Goal: Transaction & Acquisition: Purchase product/service

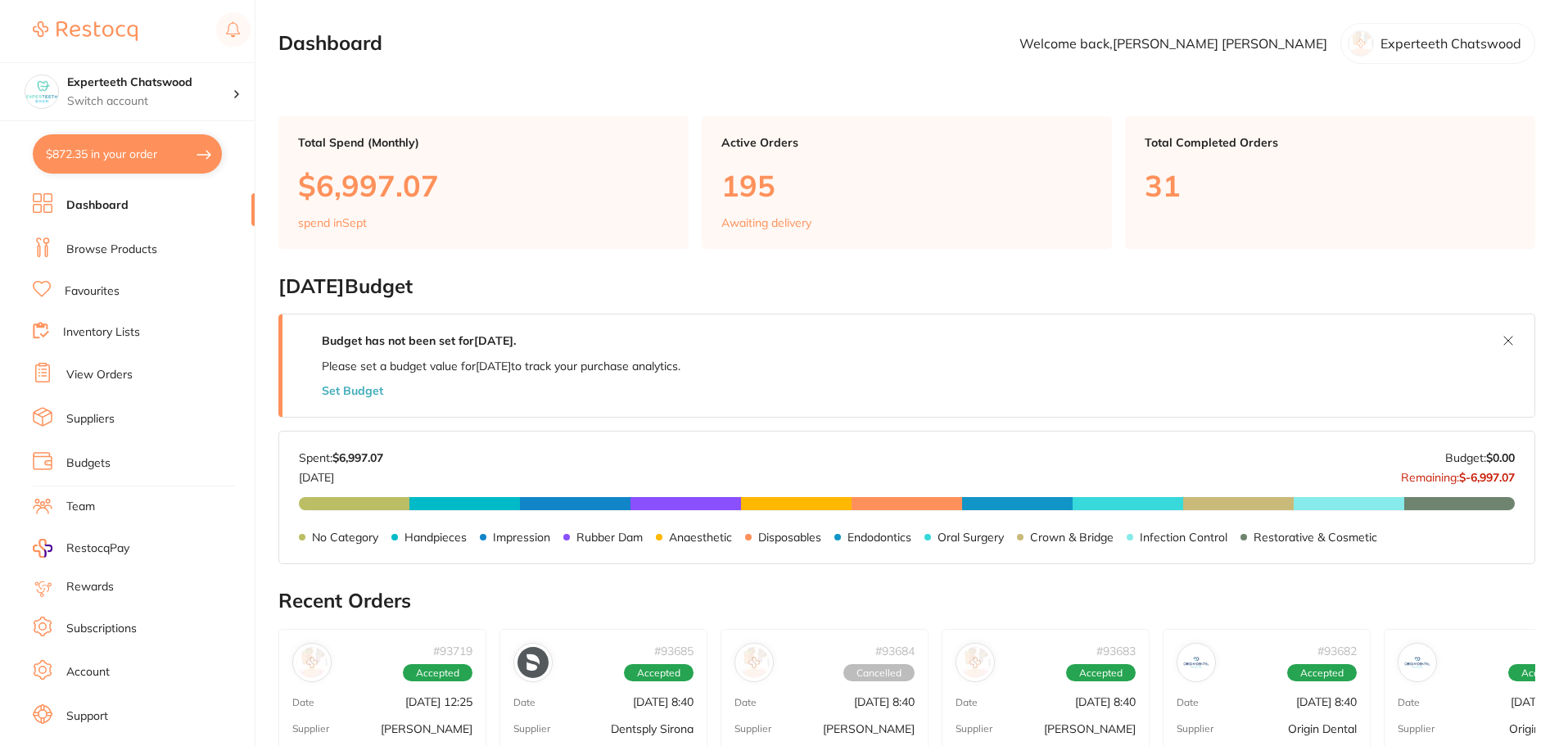
click at [123, 249] on link "Browse Products" at bounding box center [112, 249] width 91 height 17
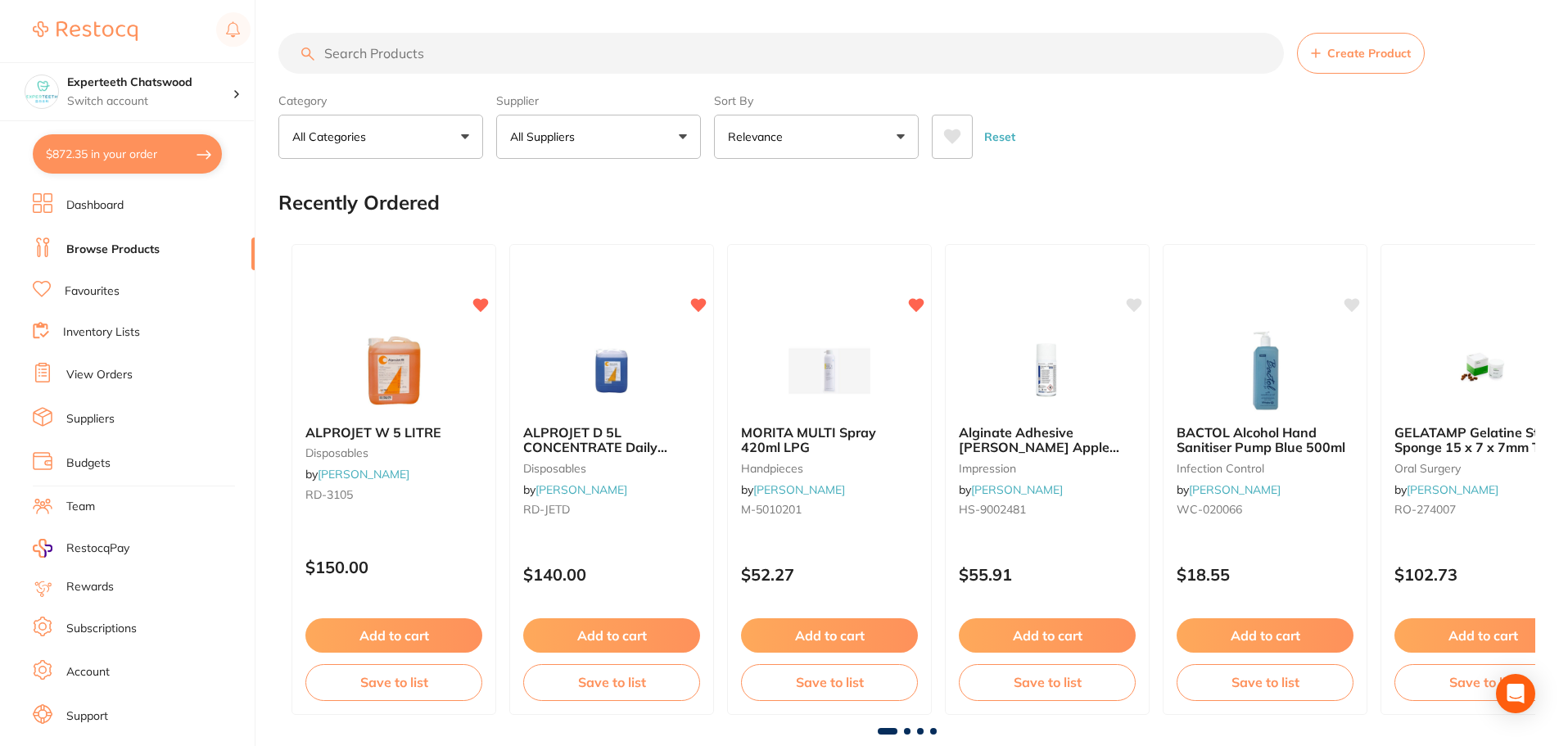
click at [461, 60] on input "search" at bounding box center [781, 52] width 1005 height 41
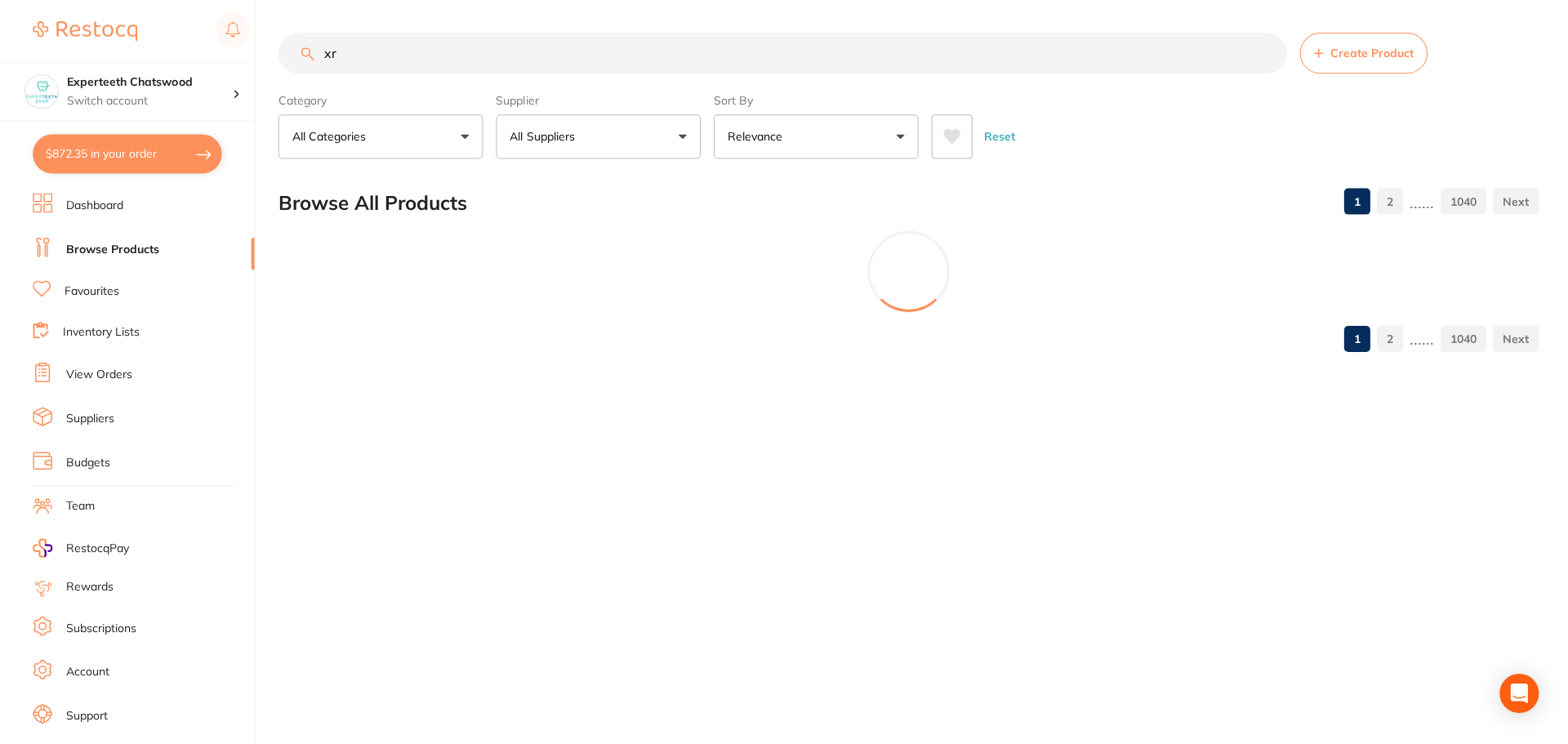
type input "x"
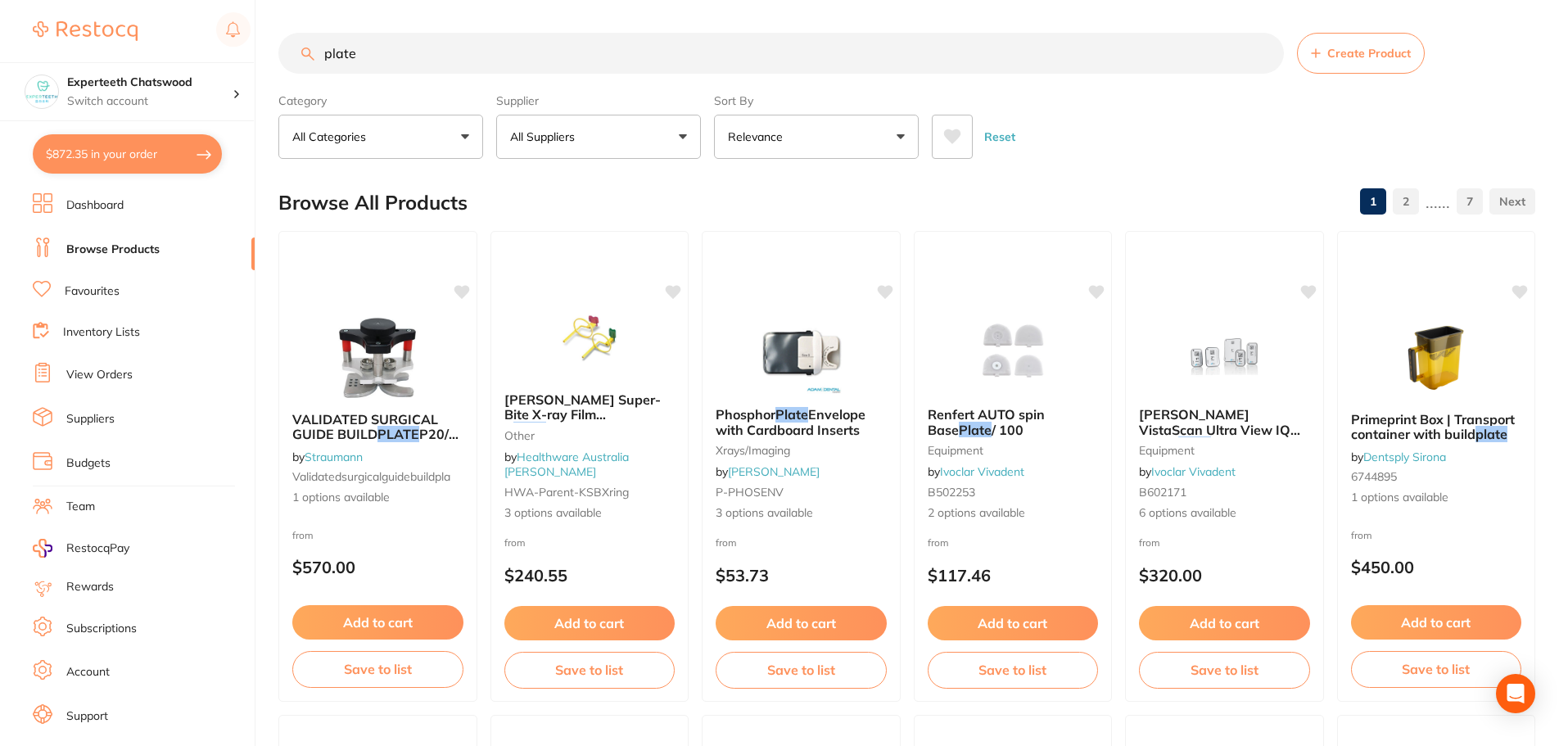
click at [614, 136] on button "All Suppliers" at bounding box center [599, 137] width 205 height 45
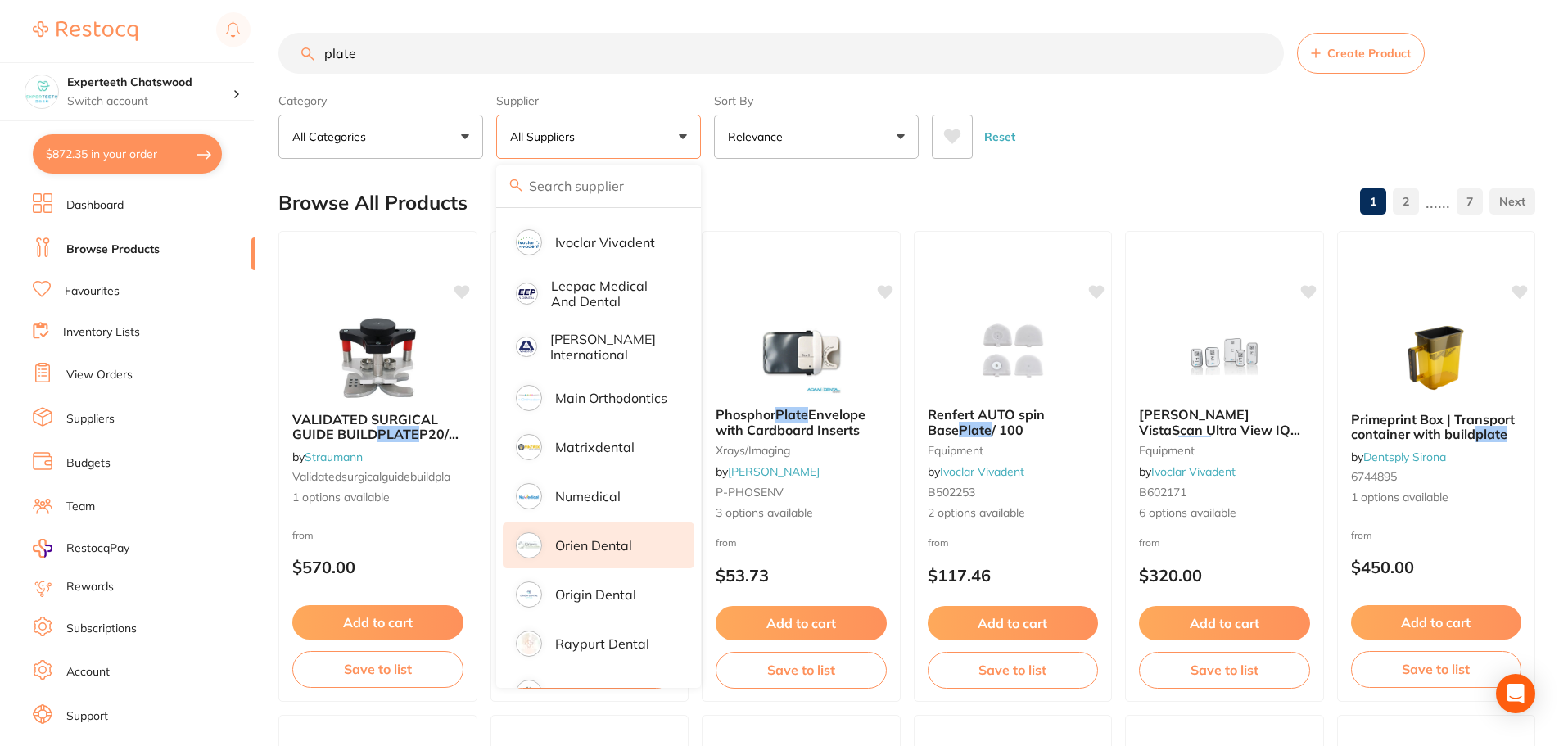
scroll to position [825, 0]
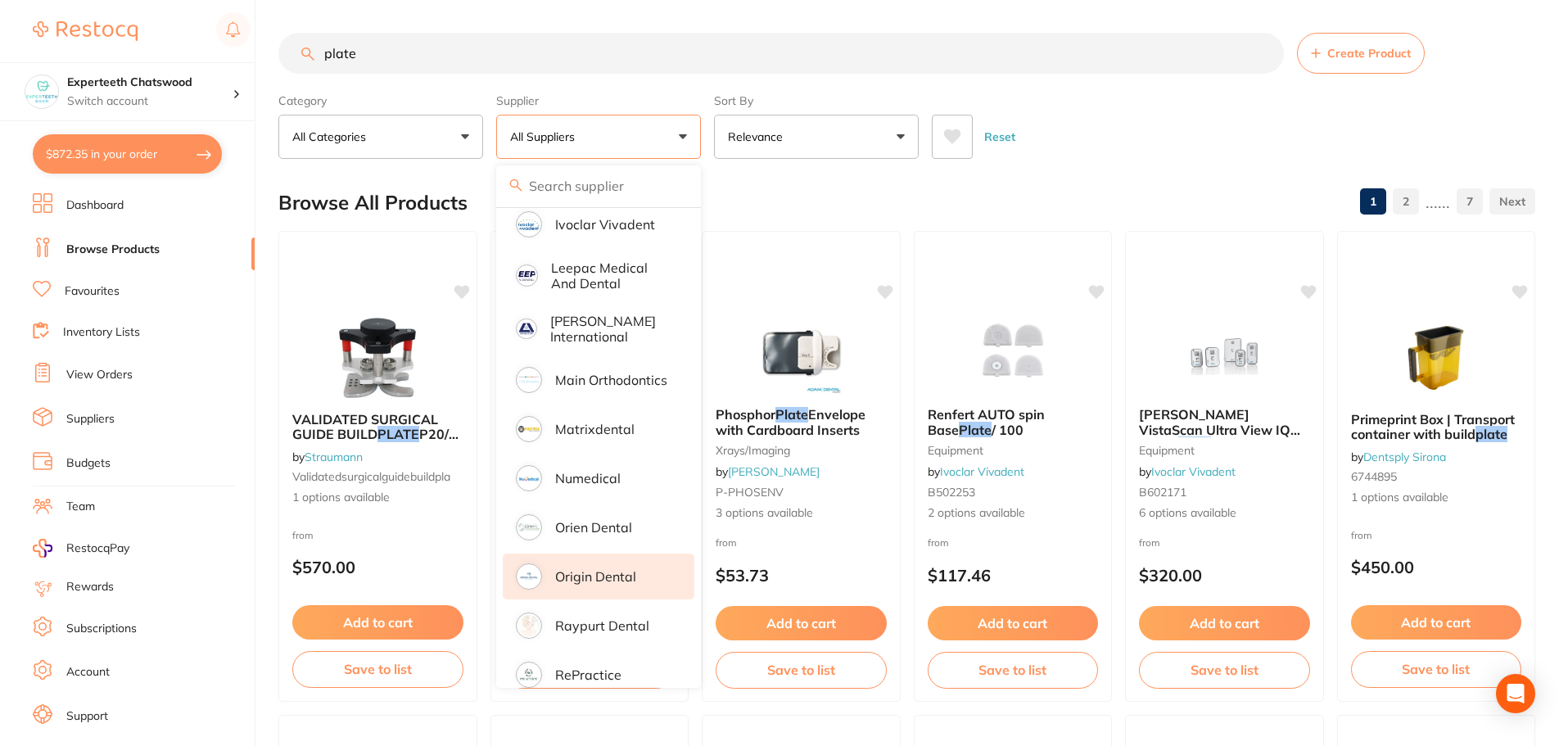
click at [596, 569] on p "Origin Dental" at bounding box center [596, 576] width 81 height 15
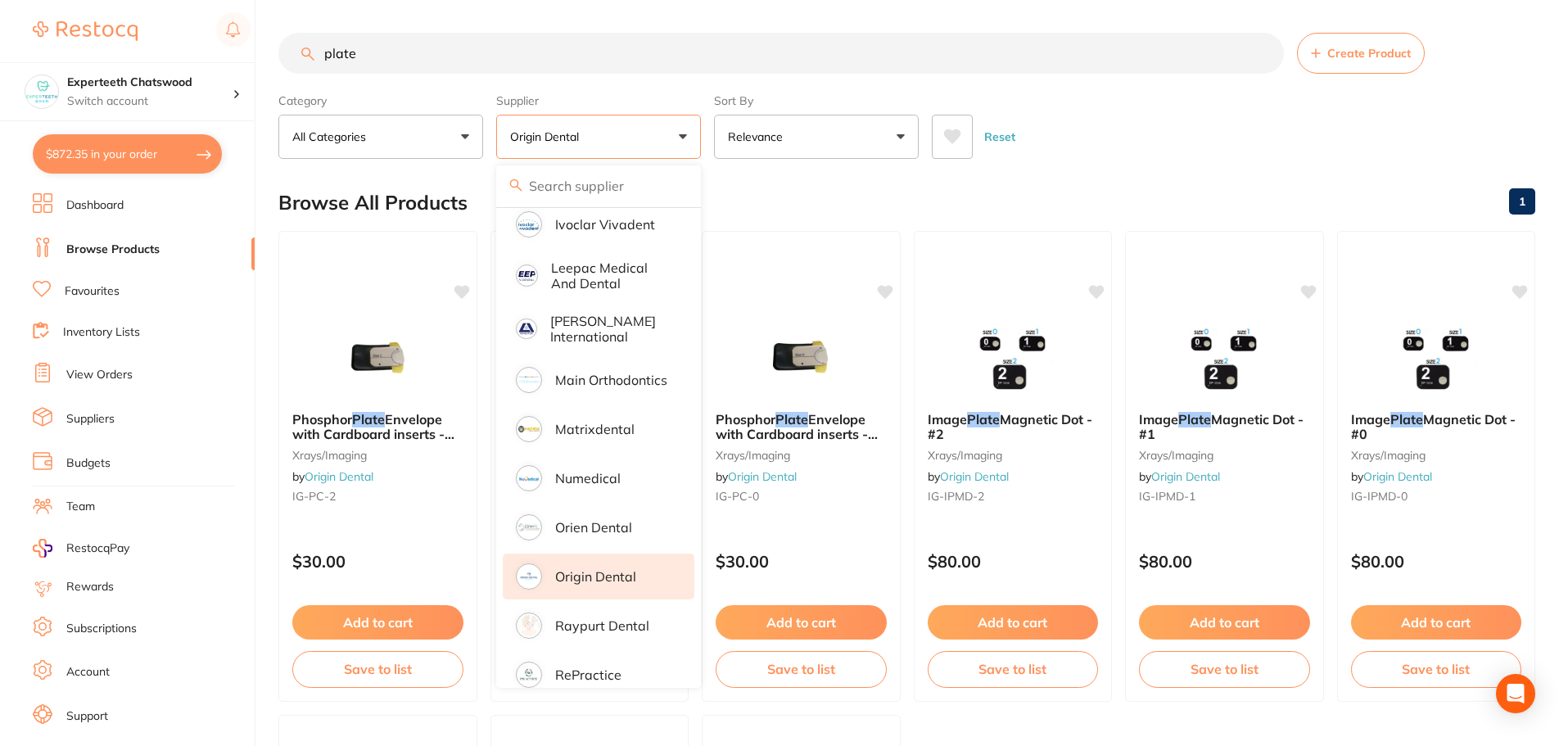
click at [1193, 148] on div "Reset" at bounding box center [1227, 131] width 591 height 57
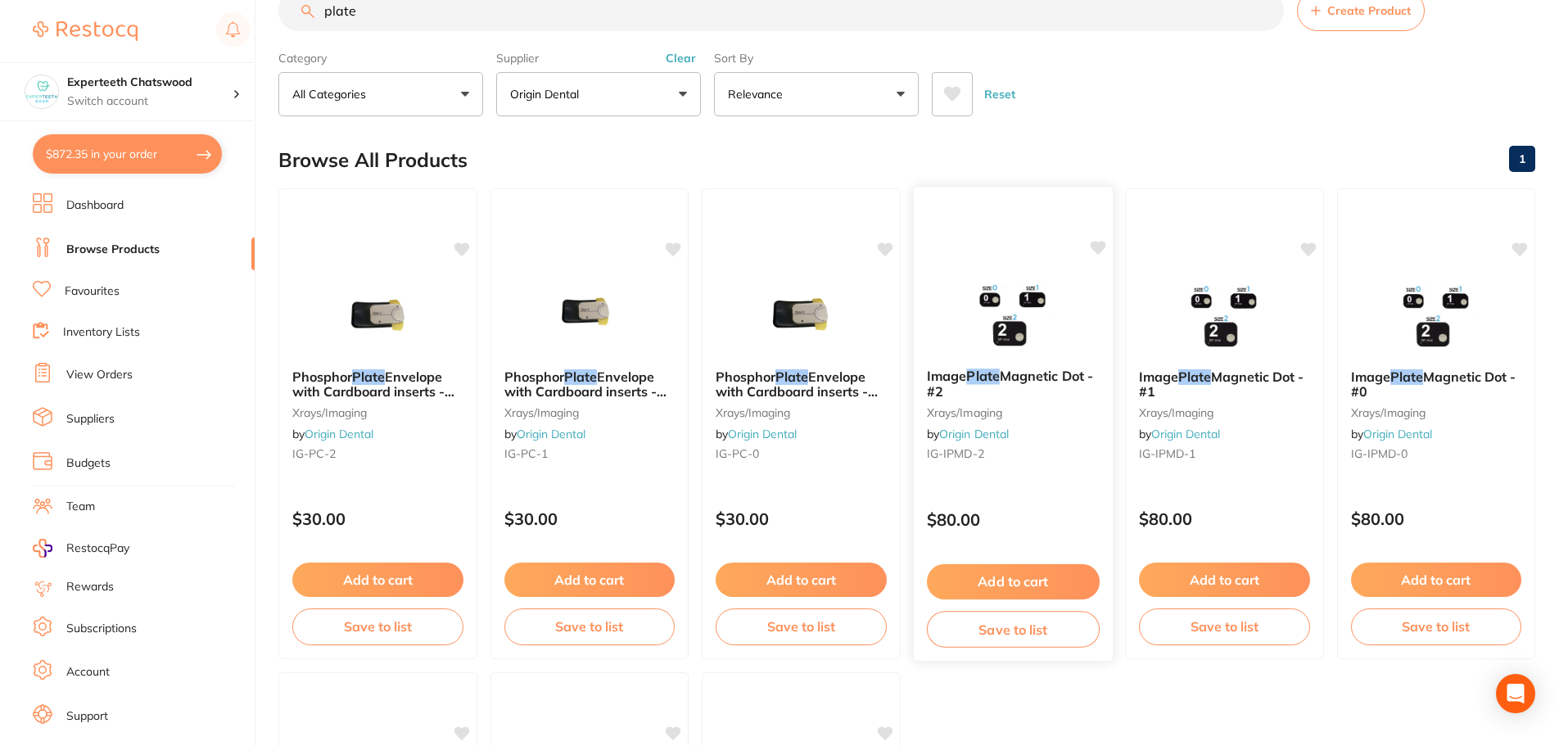
scroll to position [0, 0]
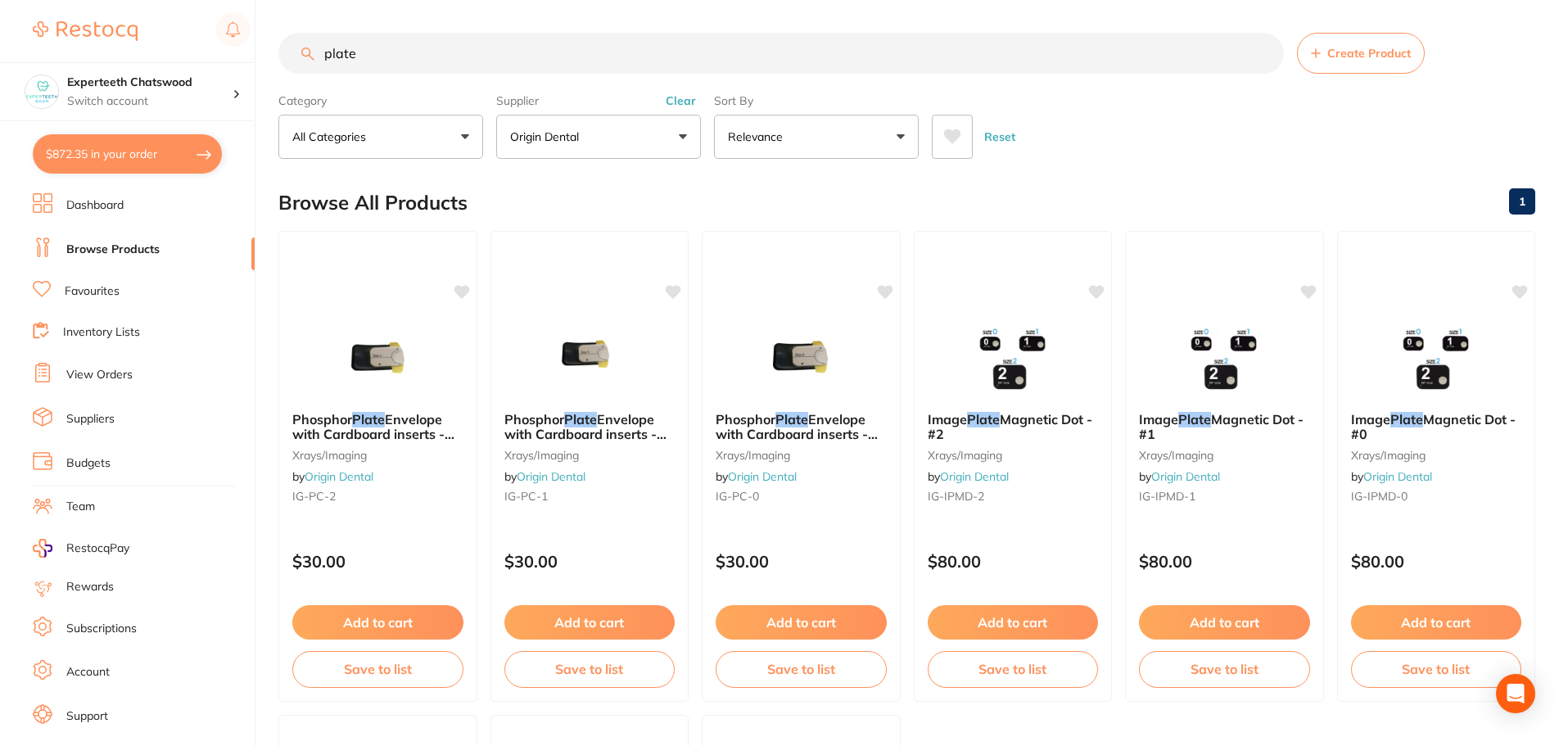
drag, startPoint x: 448, startPoint y: 55, endPoint x: 102, endPoint y: -17, distance: 353.4
click at [102, 0] on html "$872.35 Experteeth Chatswood Switch account Experteeth Chatswood $872.35 in you…" at bounding box center [784, 373] width 1568 height 746
type input "needle"
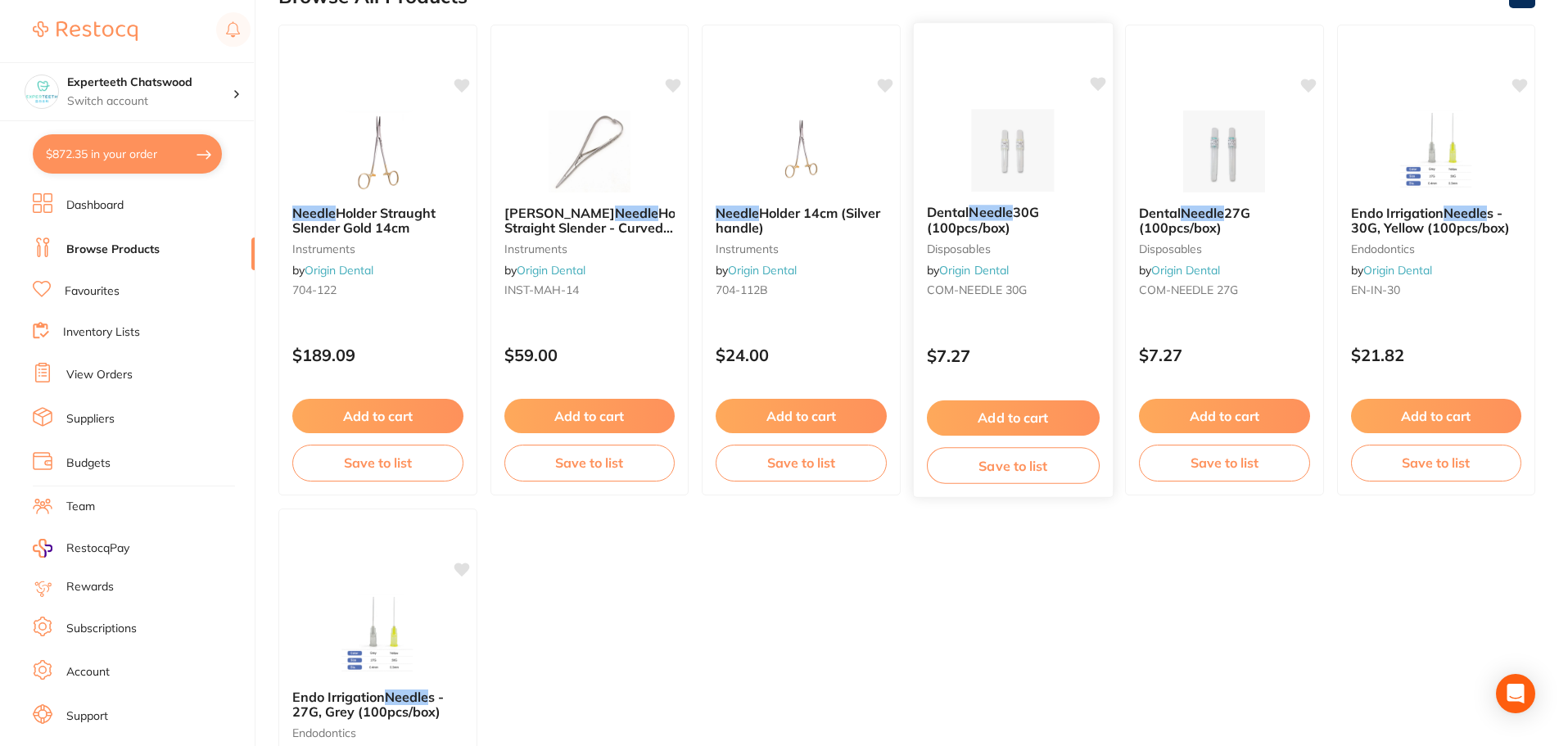
scroll to position [197, 0]
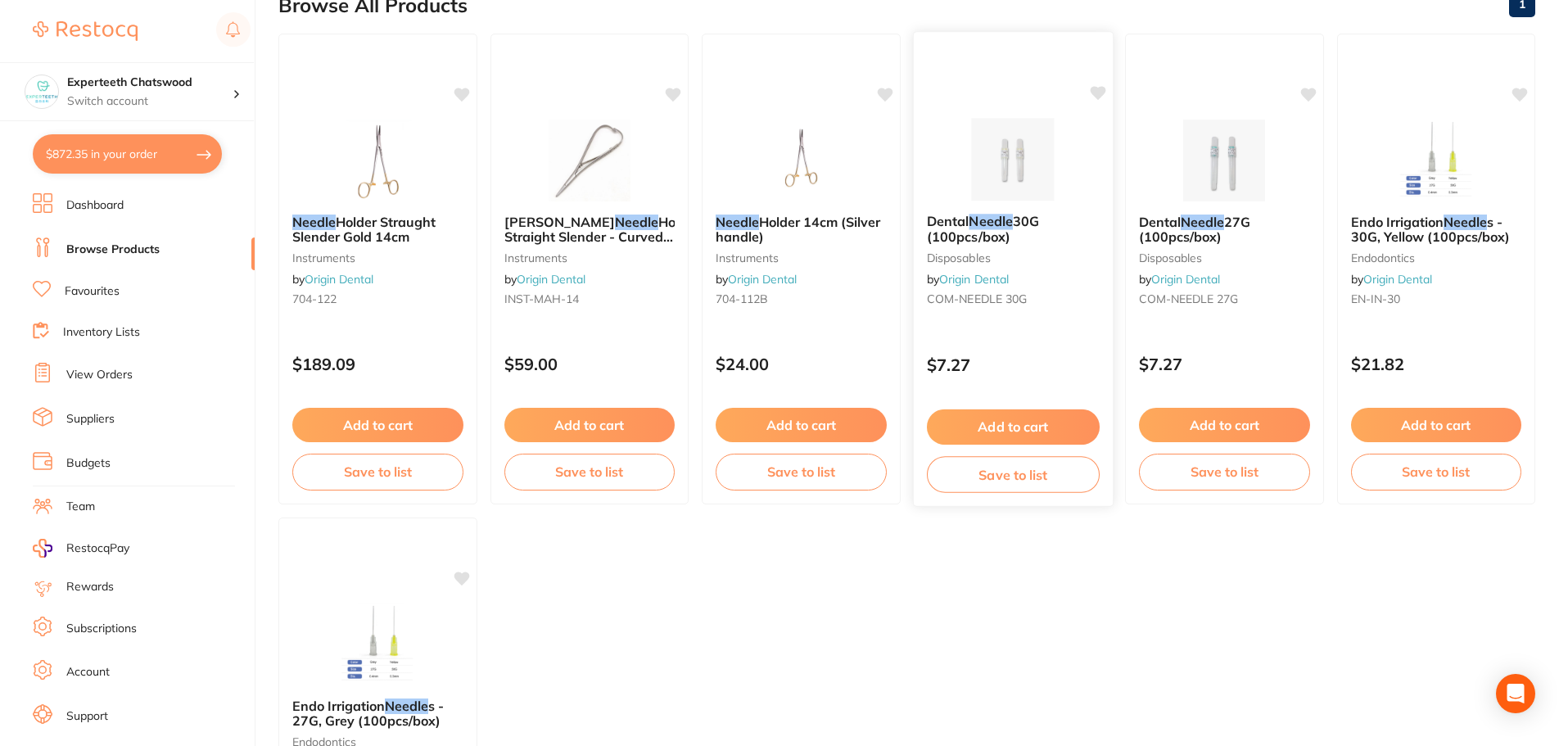
click at [996, 152] on img at bounding box center [1012, 159] width 107 height 83
